Goal: Task Accomplishment & Management: Use online tool/utility

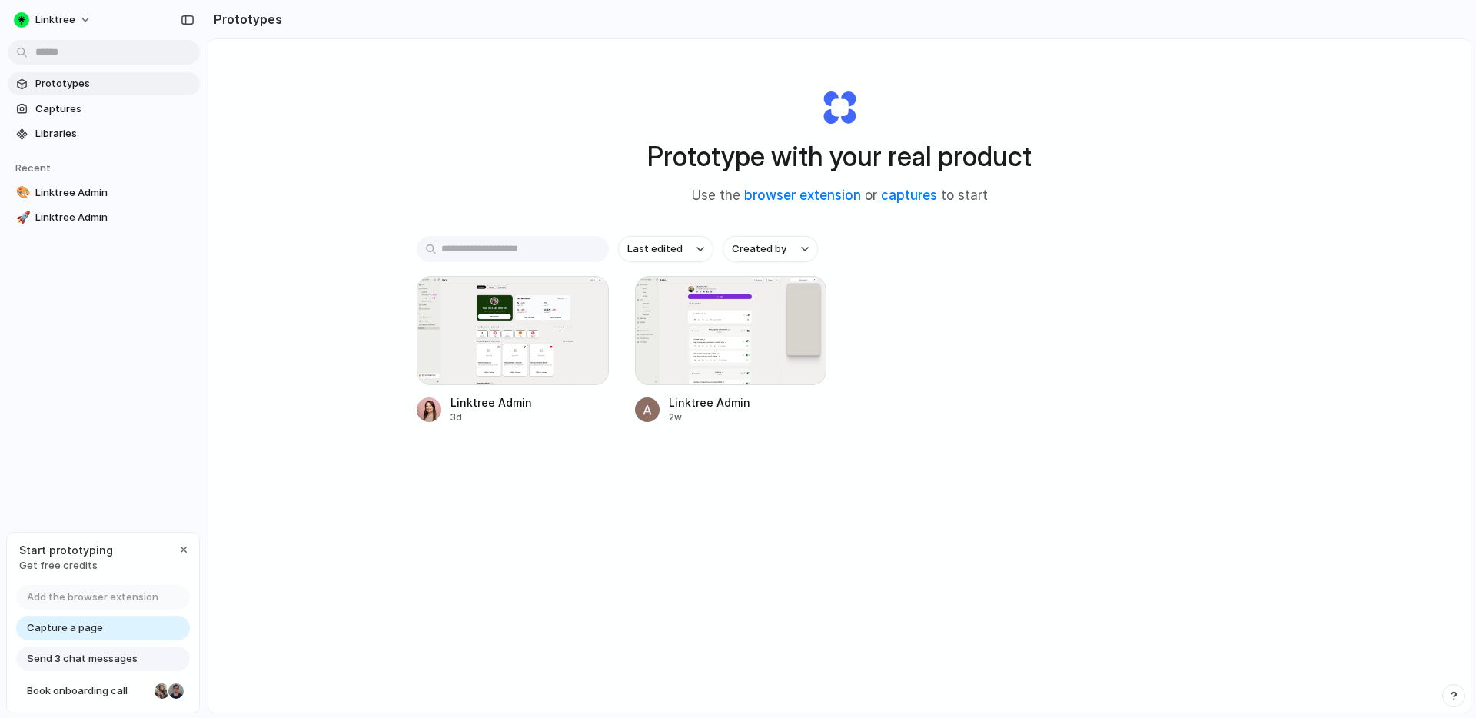
click at [378, 283] on div "Prototype with your real product Use the browser extension or captures to start…" at bounding box center [839, 416] width 1262 height 755
click at [141, 82] on span "Prototypes" at bounding box center [114, 83] width 158 height 15
click at [151, 630] on div "Capture a page" at bounding box center [103, 628] width 174 height 25
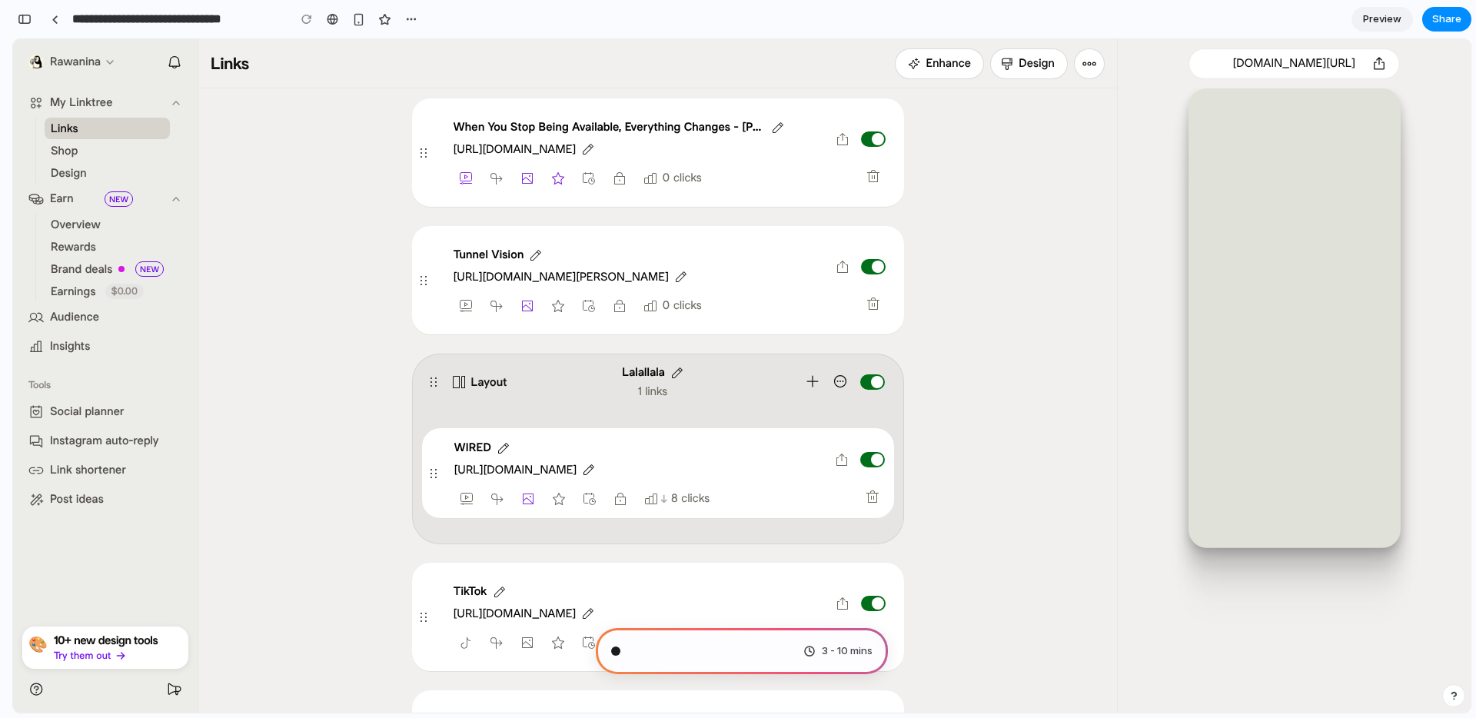
type input "**********"
